Goal: Find specific page/section: Find specific page/section

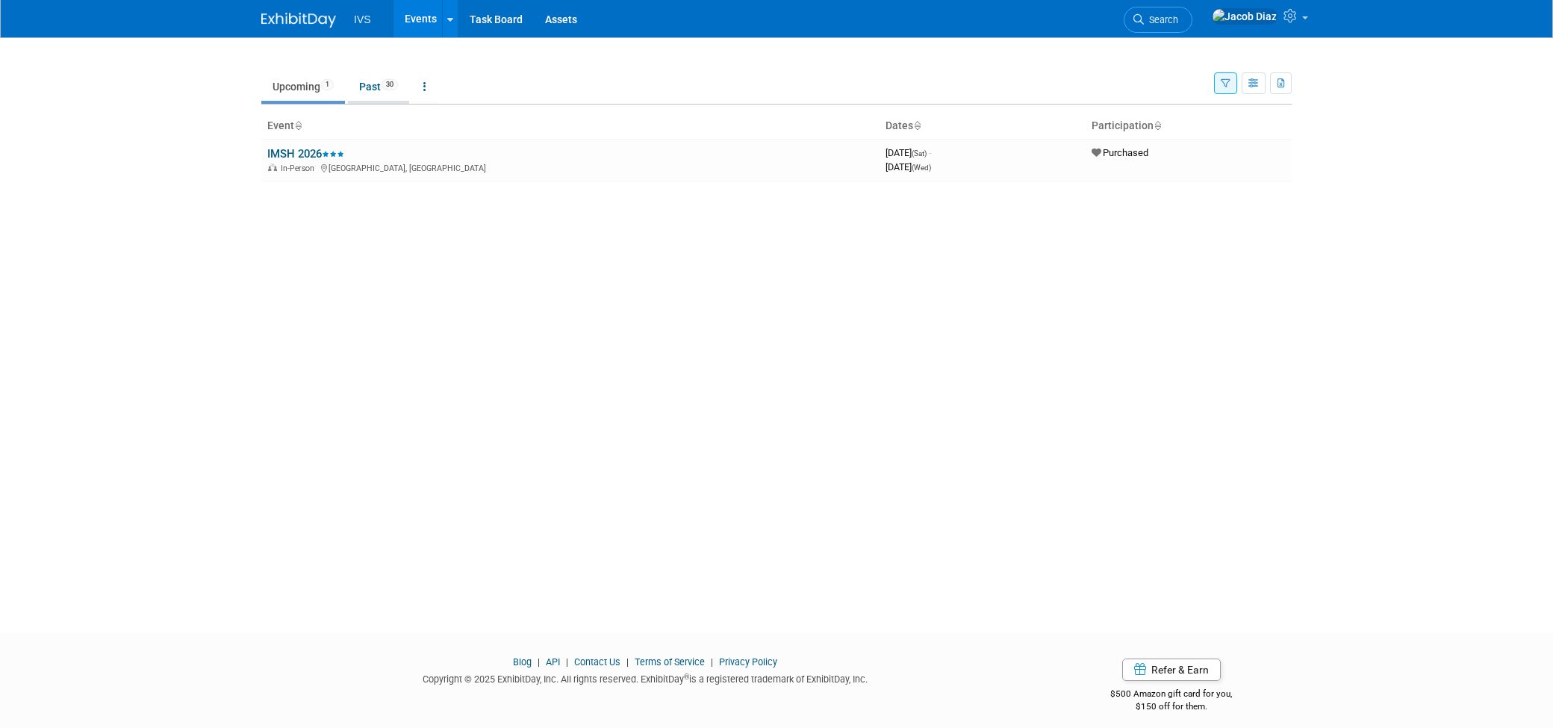
click at [376, 96] on link "Past 30" at bounding box center [378, 86] width 61 height 28
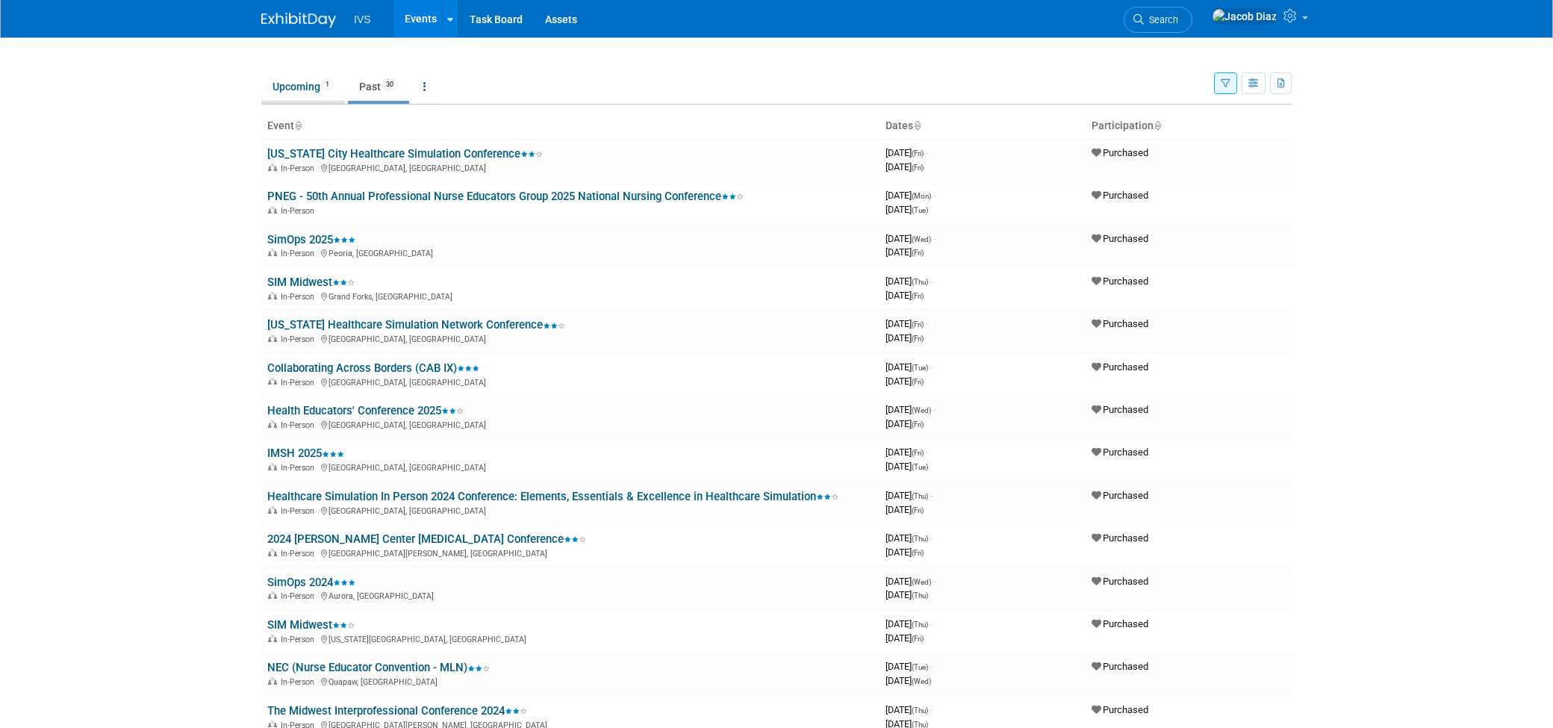
click at [300, 93] on link "Upcoming 1" at bounding box center [303, 86] width 84 height 28
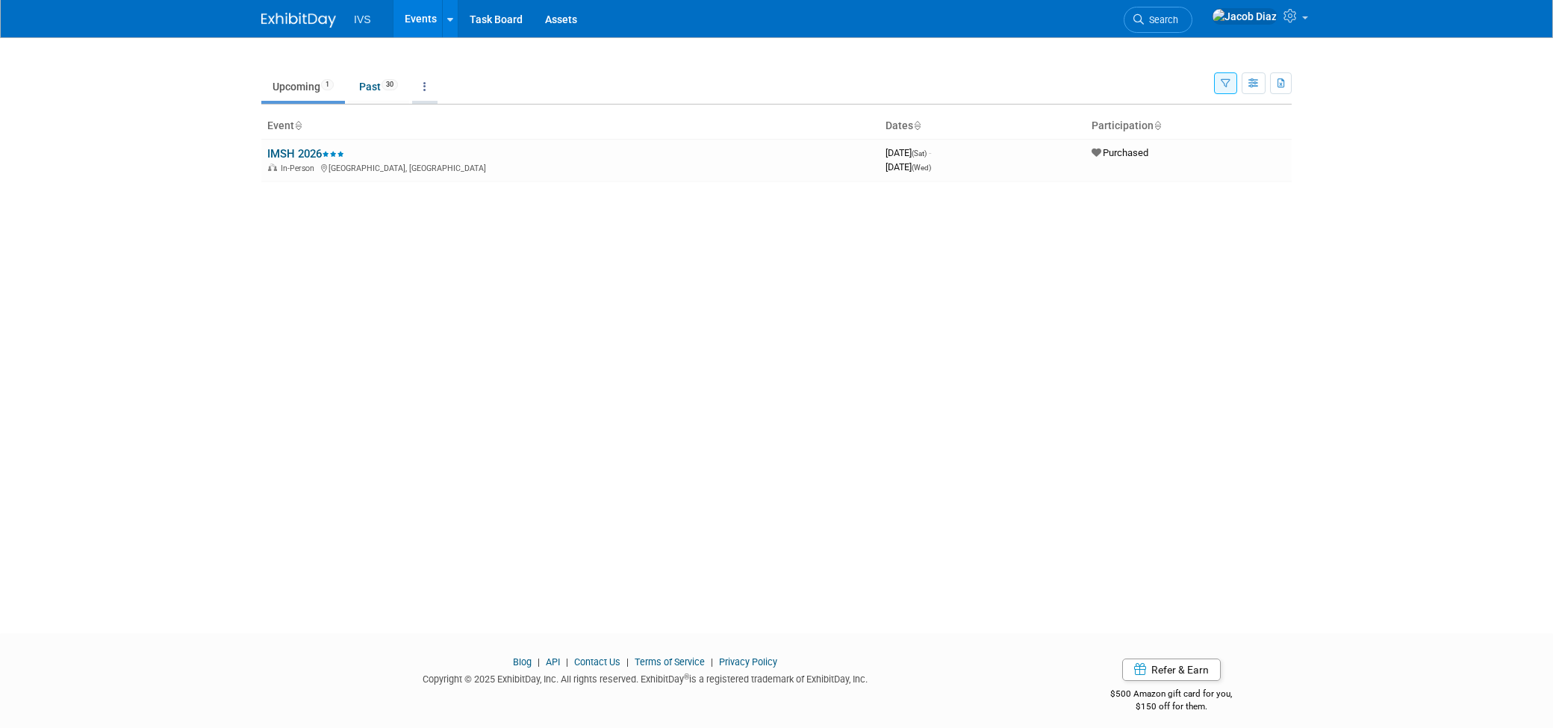
click at [426, 88] on icon at bounding box center [424, 86] width 3 height 10
click at [453, 115] on link "All Events 31 Past and Upcoming" at bounding box center [471, 121] width 119 height 33
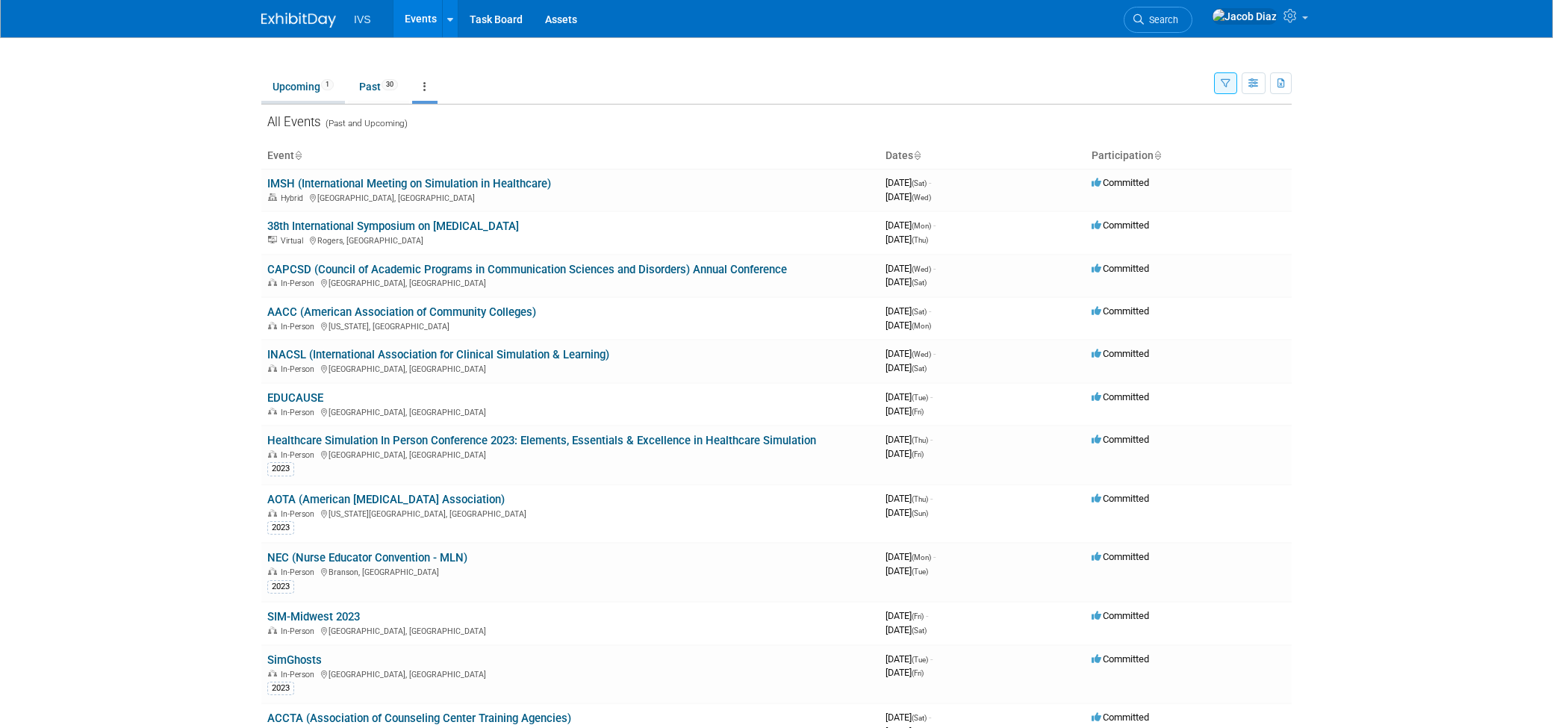
click at [329, 99] on link "Upcoming 1" at bounding box center [303, 86] width 84 height 28
